Goal: Book appointment/travel/reservation

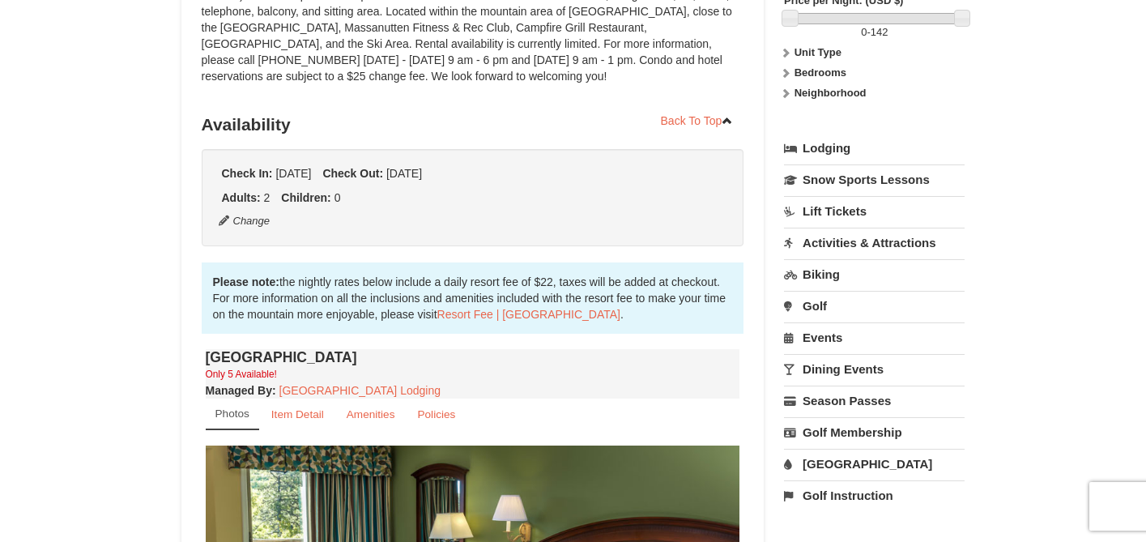
scroll to position [324, 0]
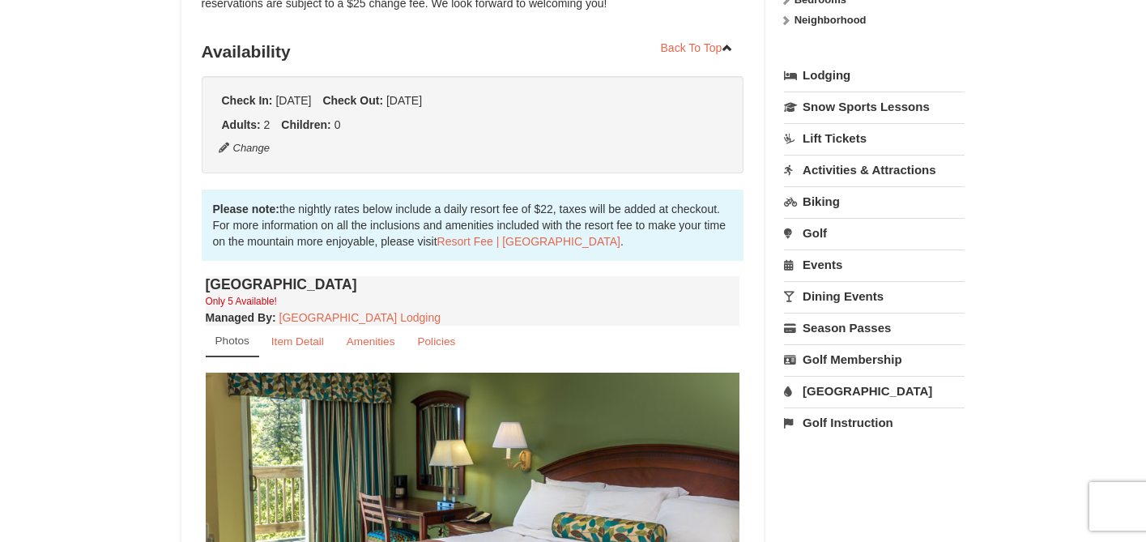
click at [808, 295] on link "Dining Events" at bounding box center [874, 296] width 181 height 30
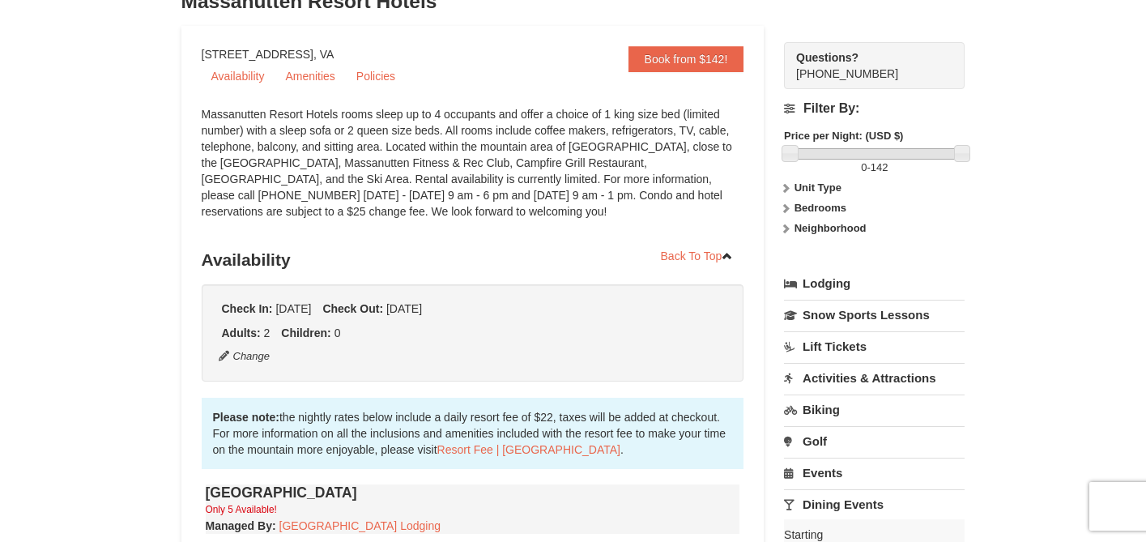
scroll to position [0, 0]
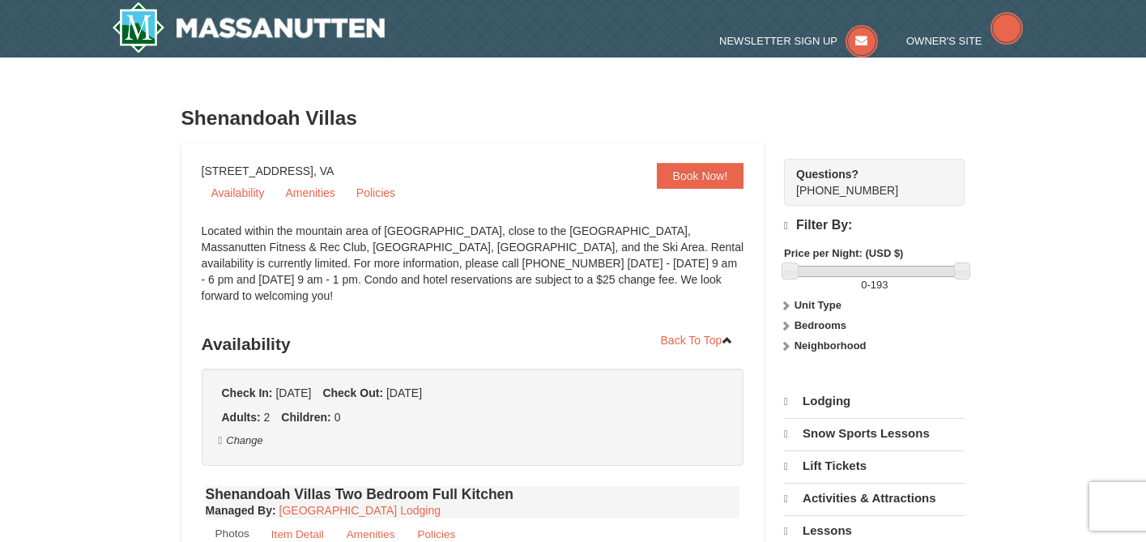
select select "9"
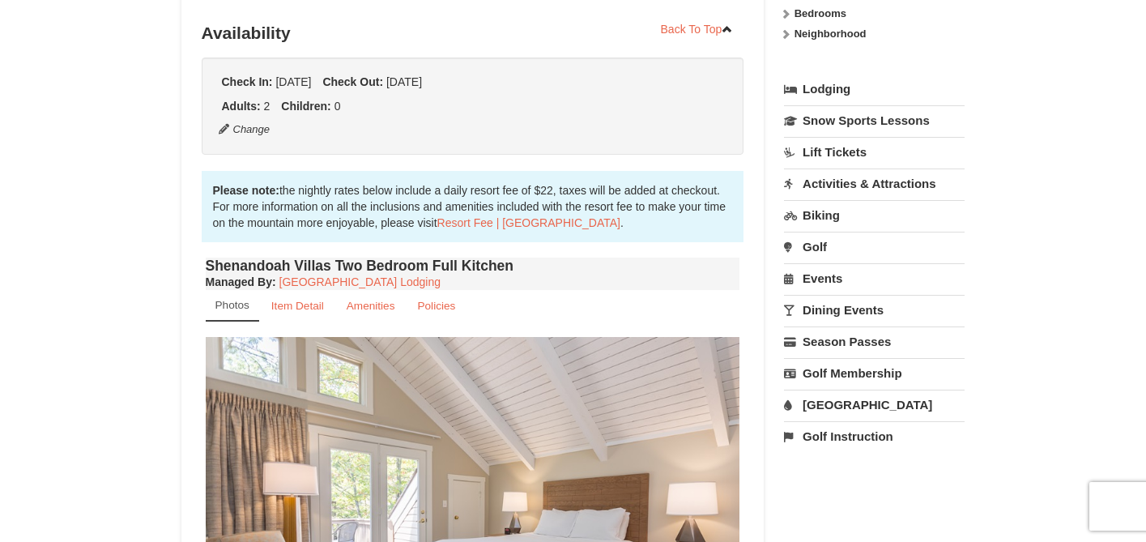
scroll to position [162, 0]
